Goal: Browse casually: Explore the website without a specific task or goal

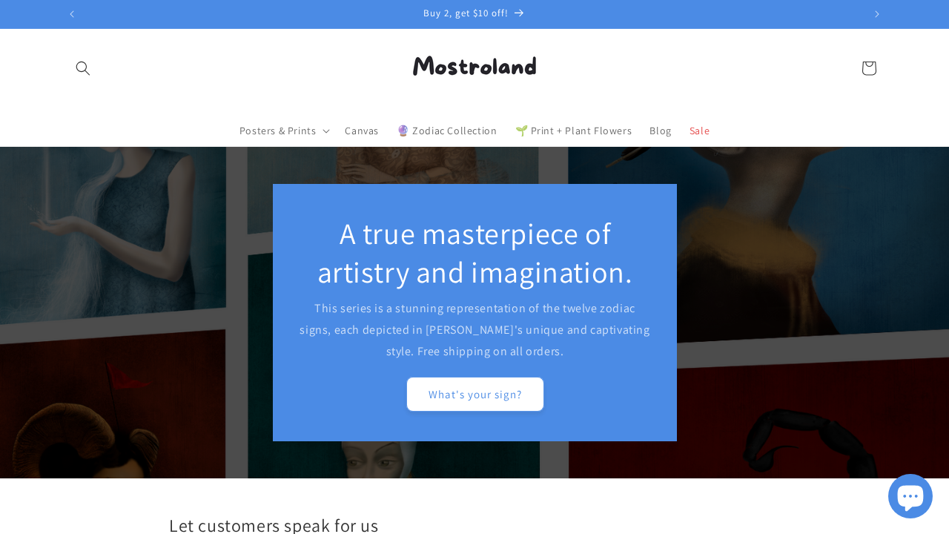
scroll to position [0, 1558]
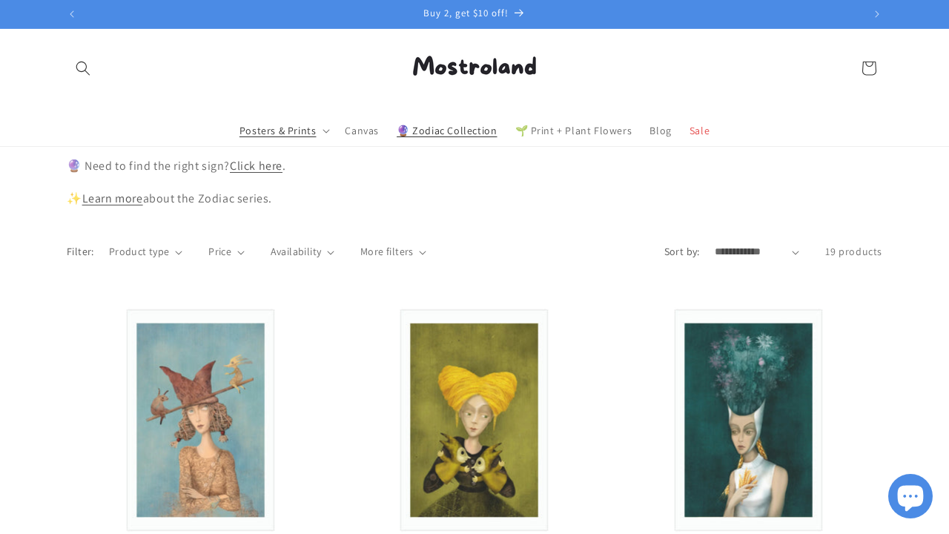
scroll to position [0, 779]
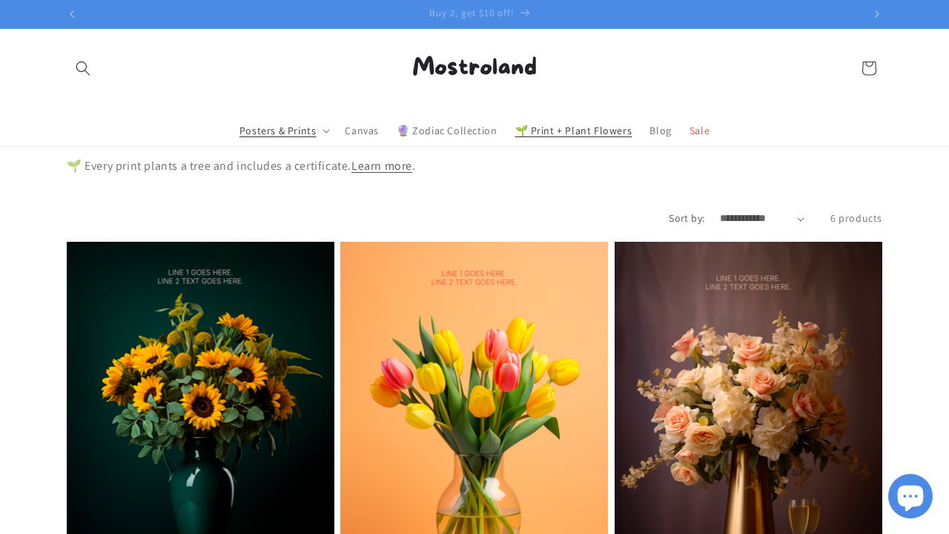
scroll to position [0, 779]
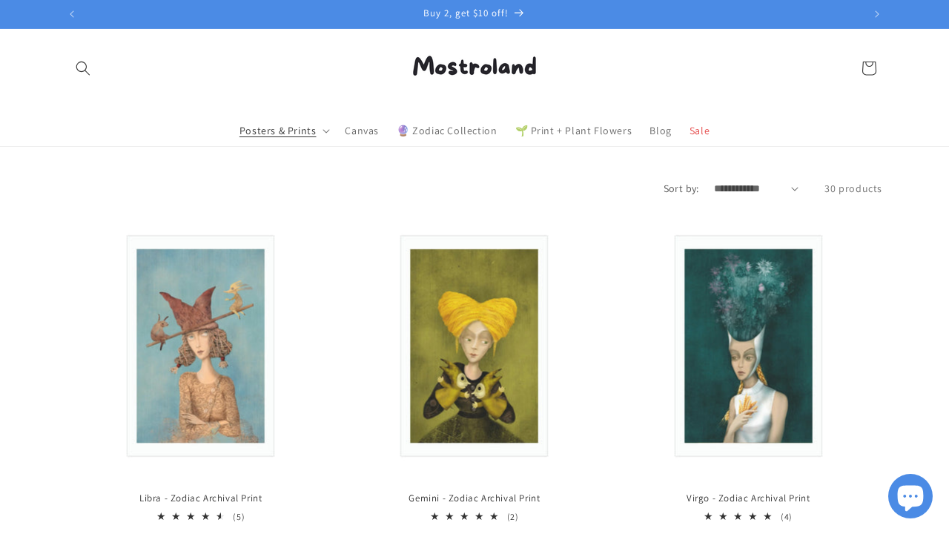
scroll to position [0, 779]
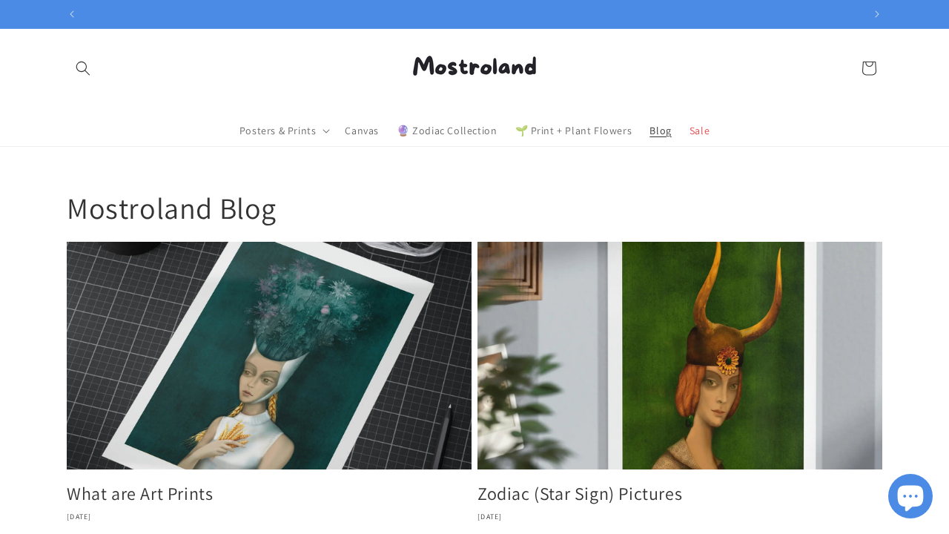
scroll to position [0, 779]
